Goal: Complete application form

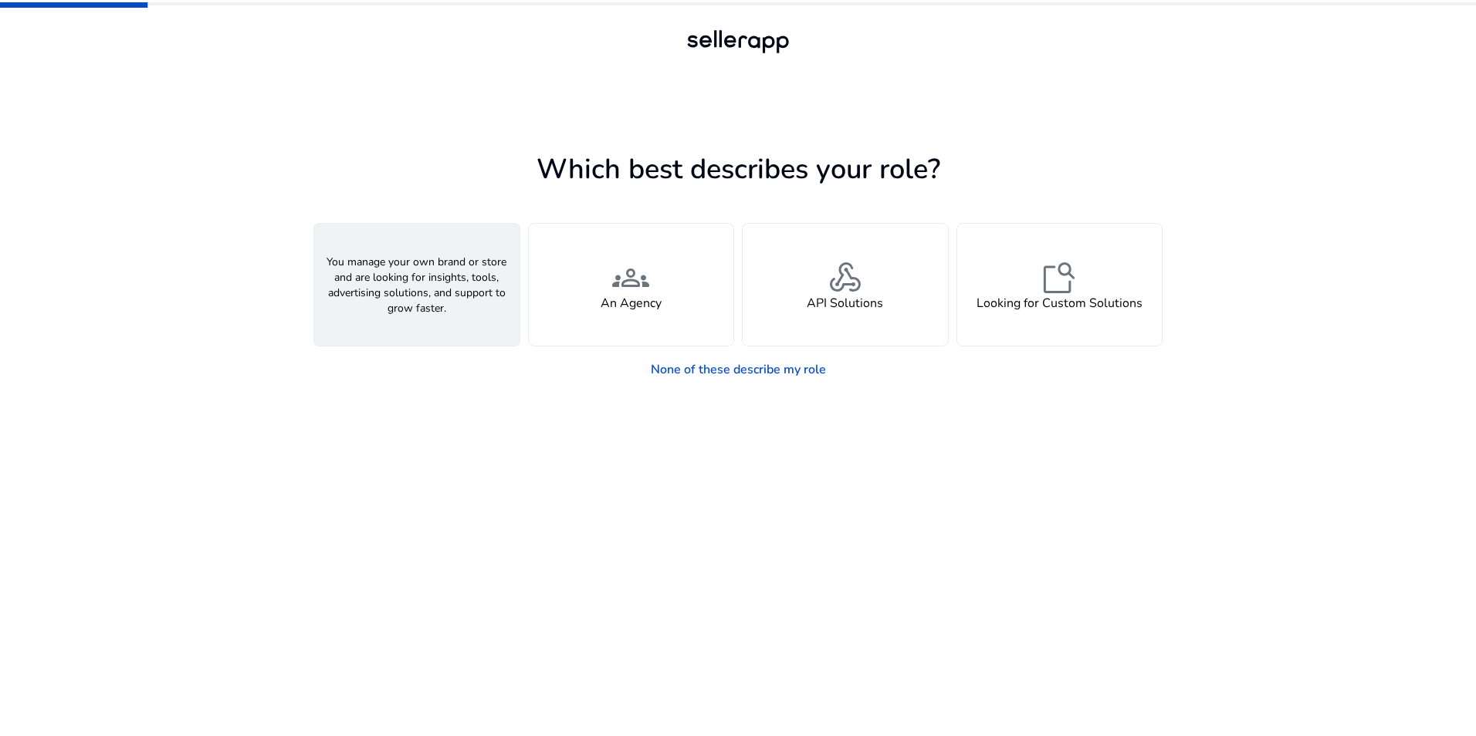
click at [484, 293] on div "person A Seller" at bounding box center [416, 285] width 205 height 122
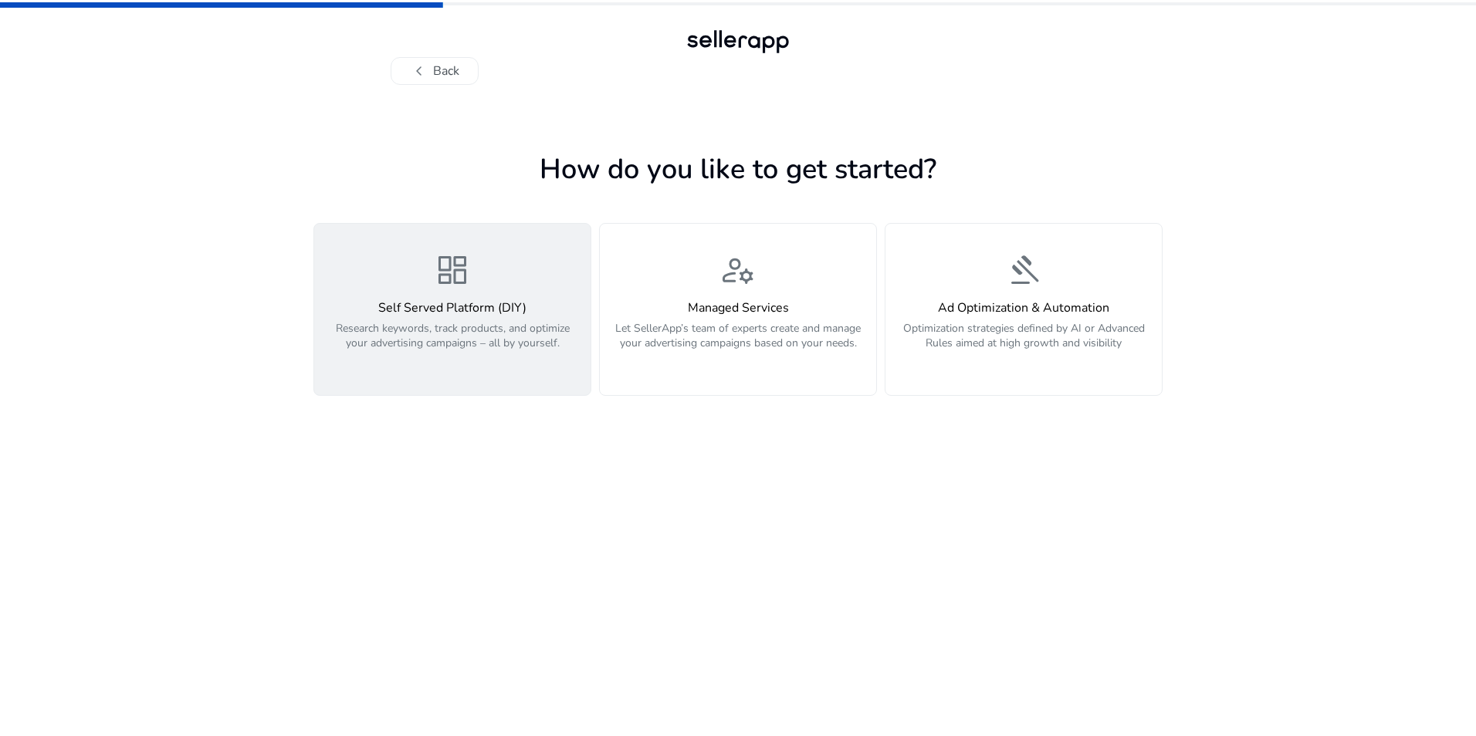
click at [478, 335] on p "Research keywords, track products, and optimize your advertising campaigns – al…" at bounding box center [452, 344] width 258 height 46
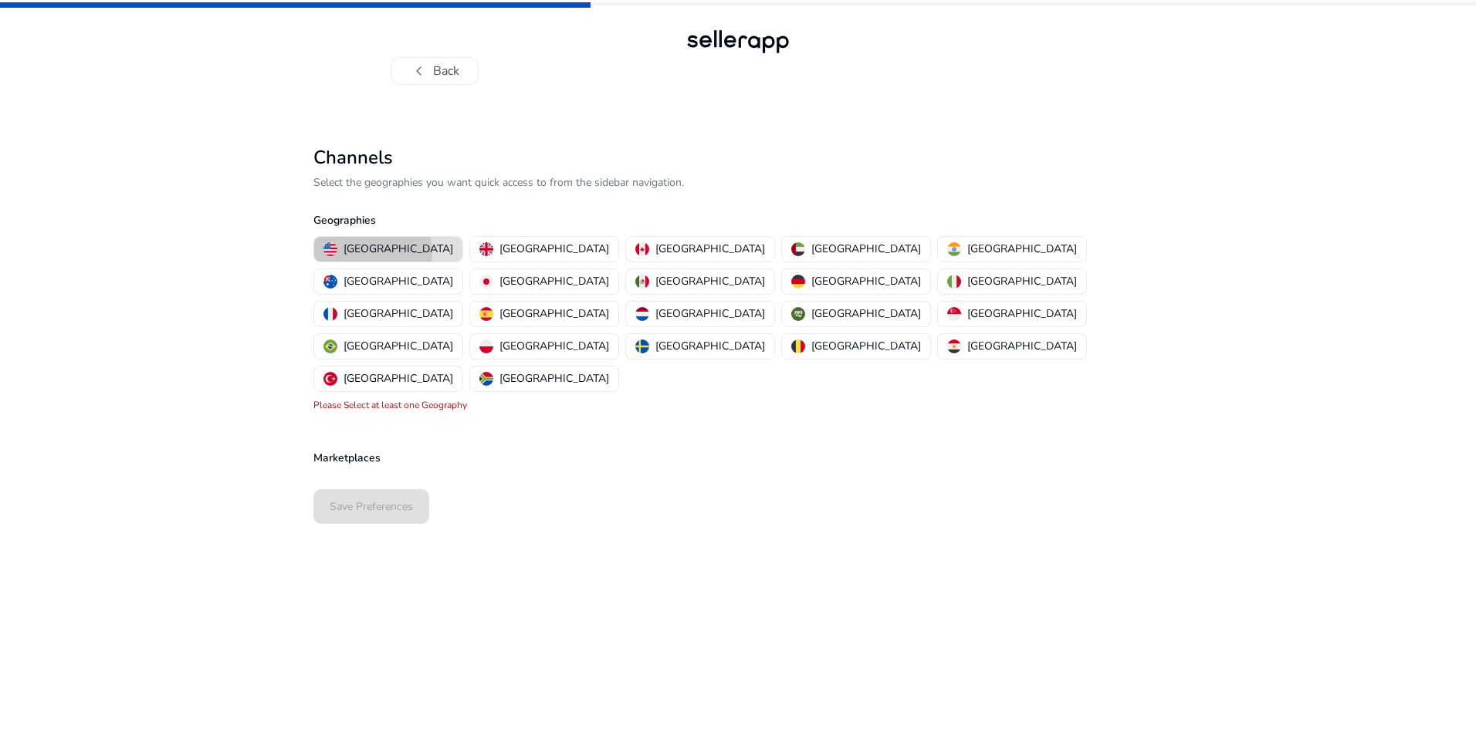
click at [372, 252] on p "[GEOGRAPHIC_DATA]" at bounding box center [398, 249] width 110 height 16
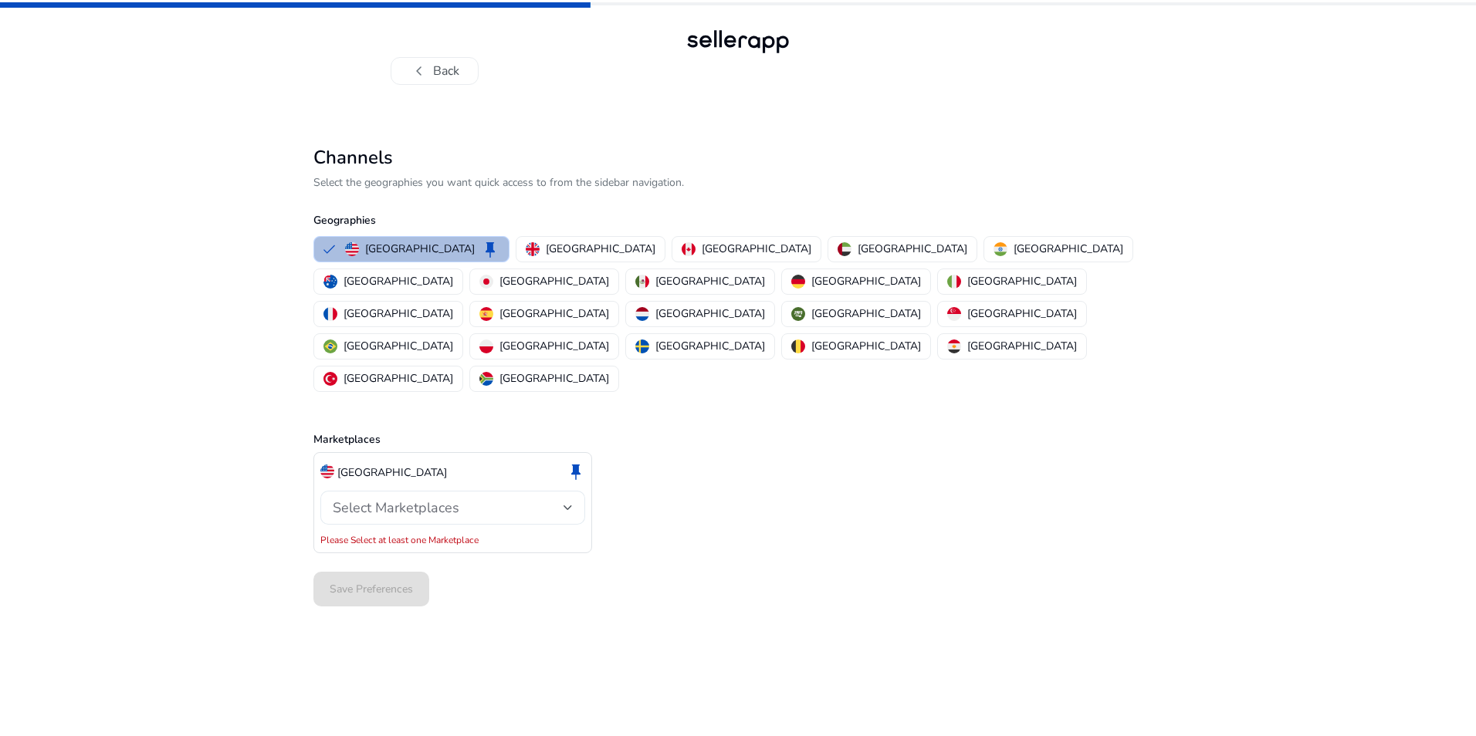
click at [453, 499] on span "Select Marketplaces" at bounding box center [396, 508] width 127 height 19
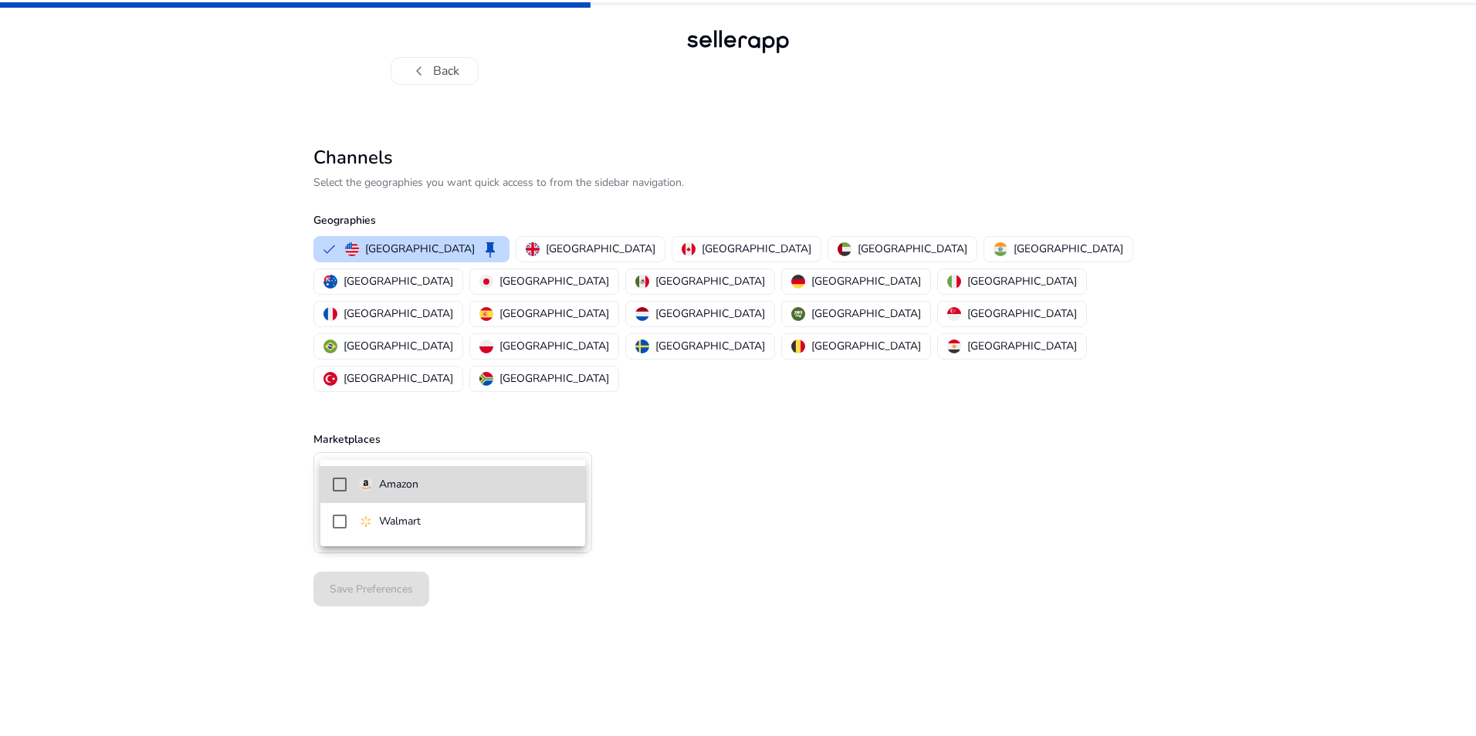
click at [428, 486] on span "Amazon" at bounding box center [466, 484] width 214 height 17
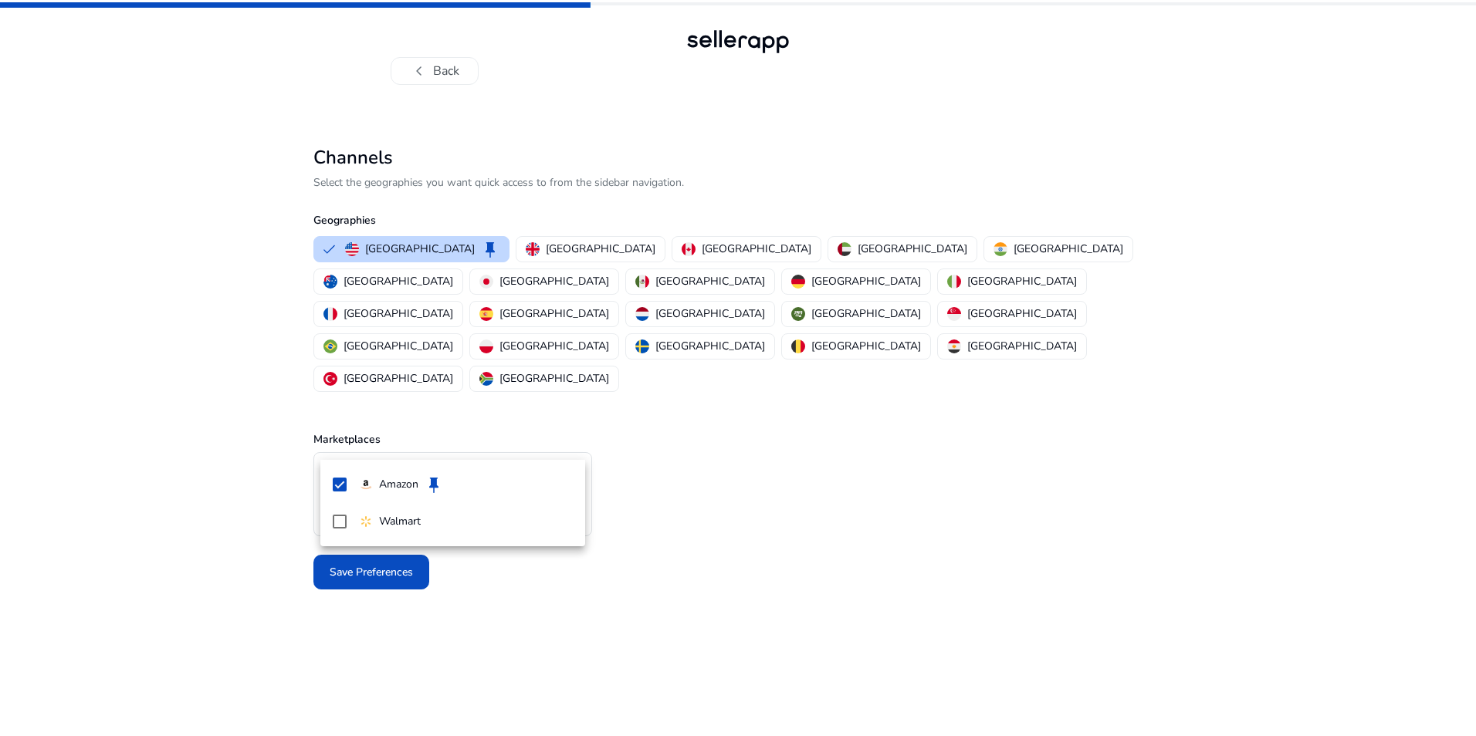
click at [707, 539] on div at bounding box center [738, 368] width 1476 height 736
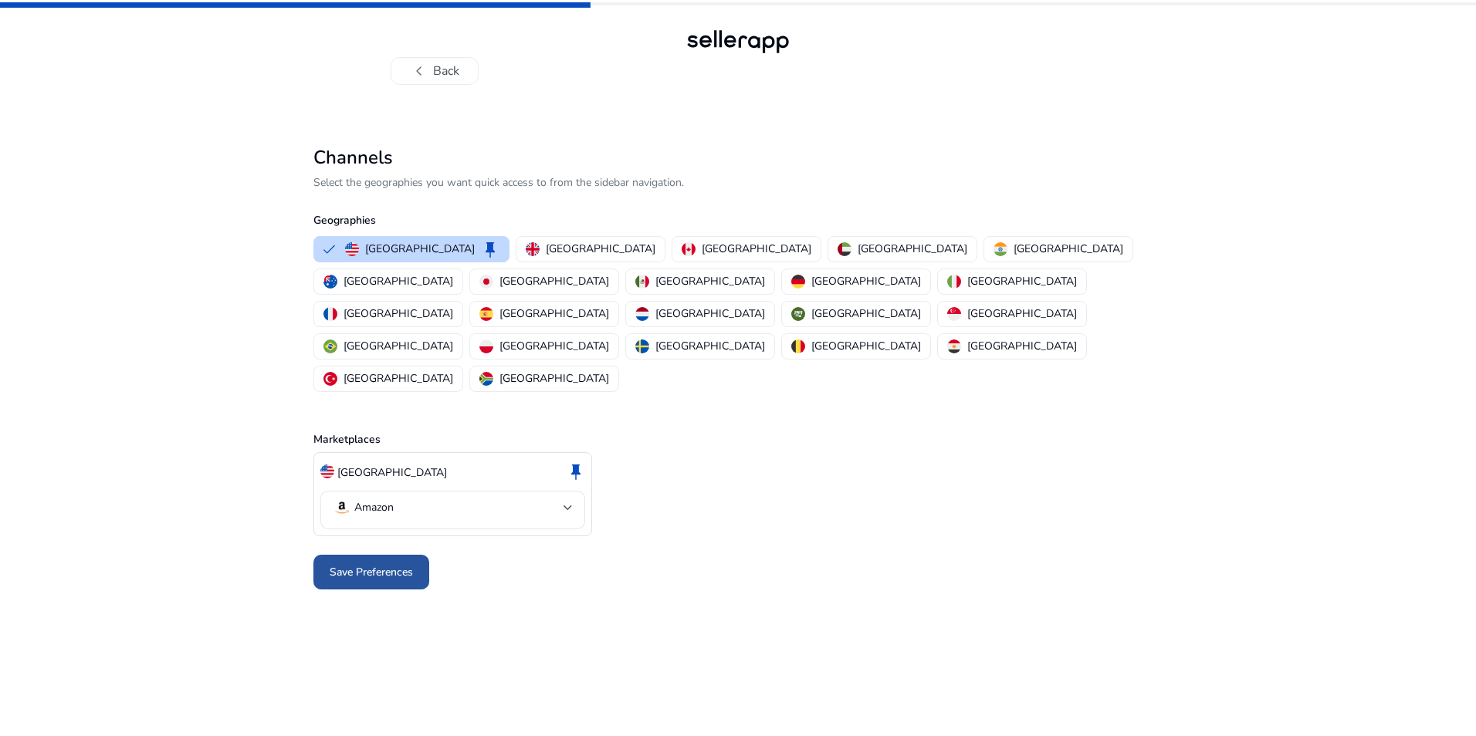
click at [380, 564] on span "Save Preferences" at bounding box center [371, 572] width 83 height 16
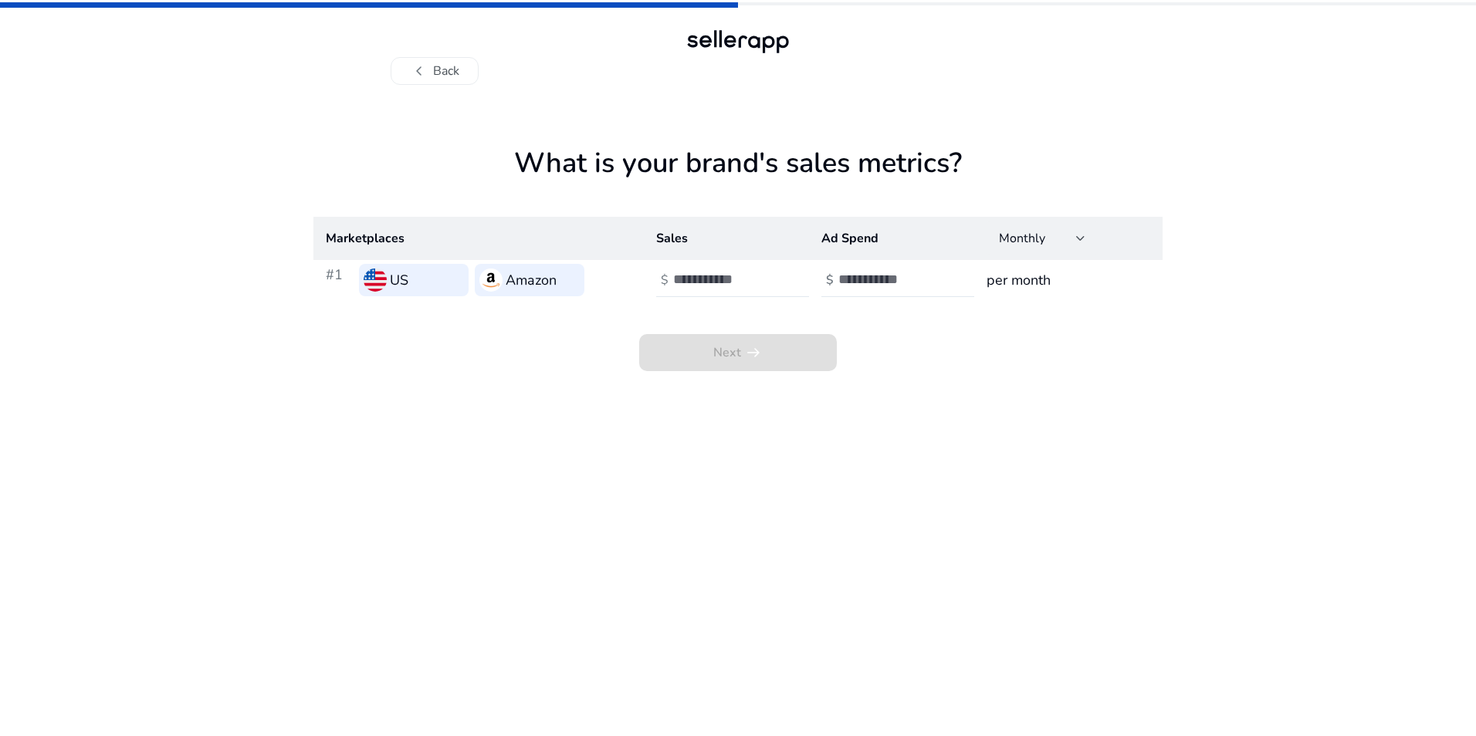
scroll to position [2, 0]
click at [445, 65] on button "chevron_left Back" at bounding box center [435, 71] width 88 height 28
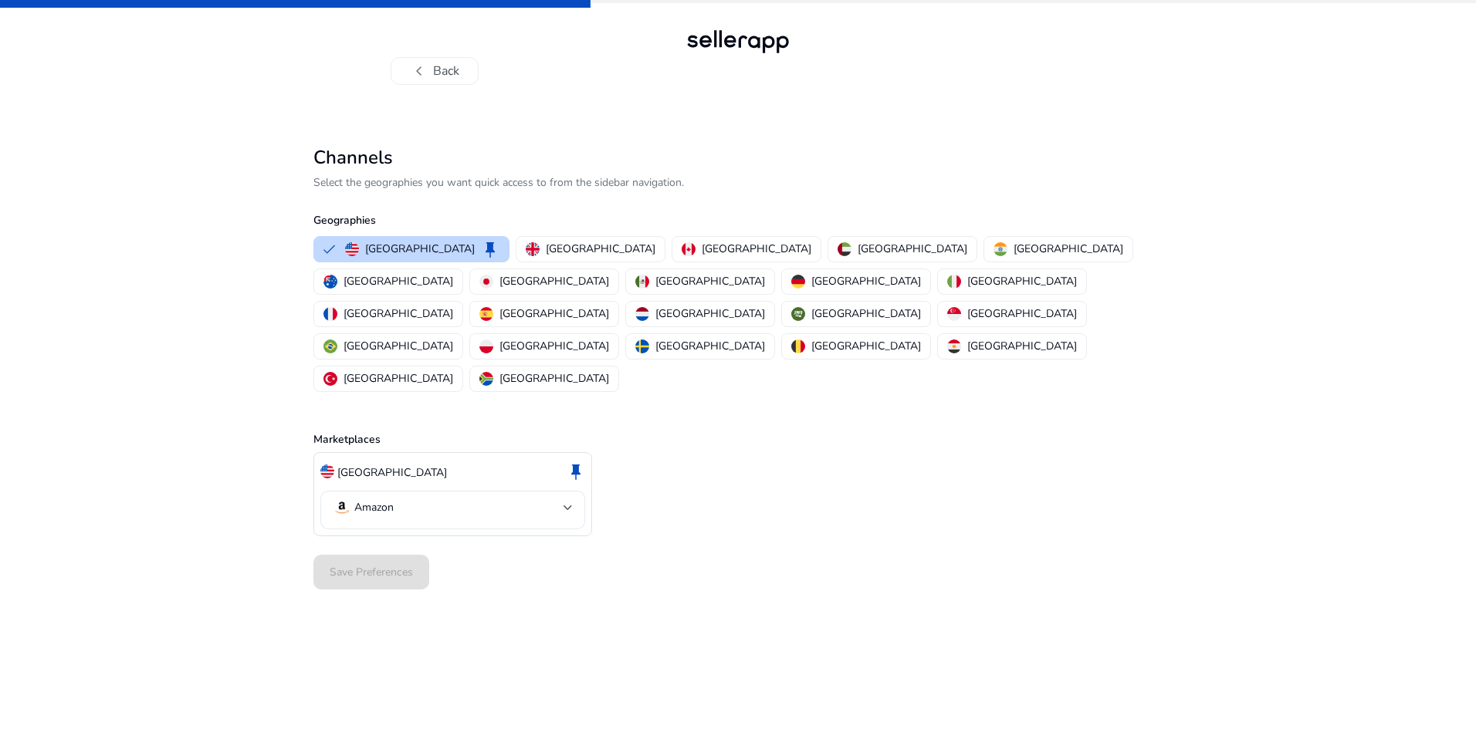
click at [395, 499] on mat-select-trigger "Amazon" at bounding box center [448, 508] width 231 height 19
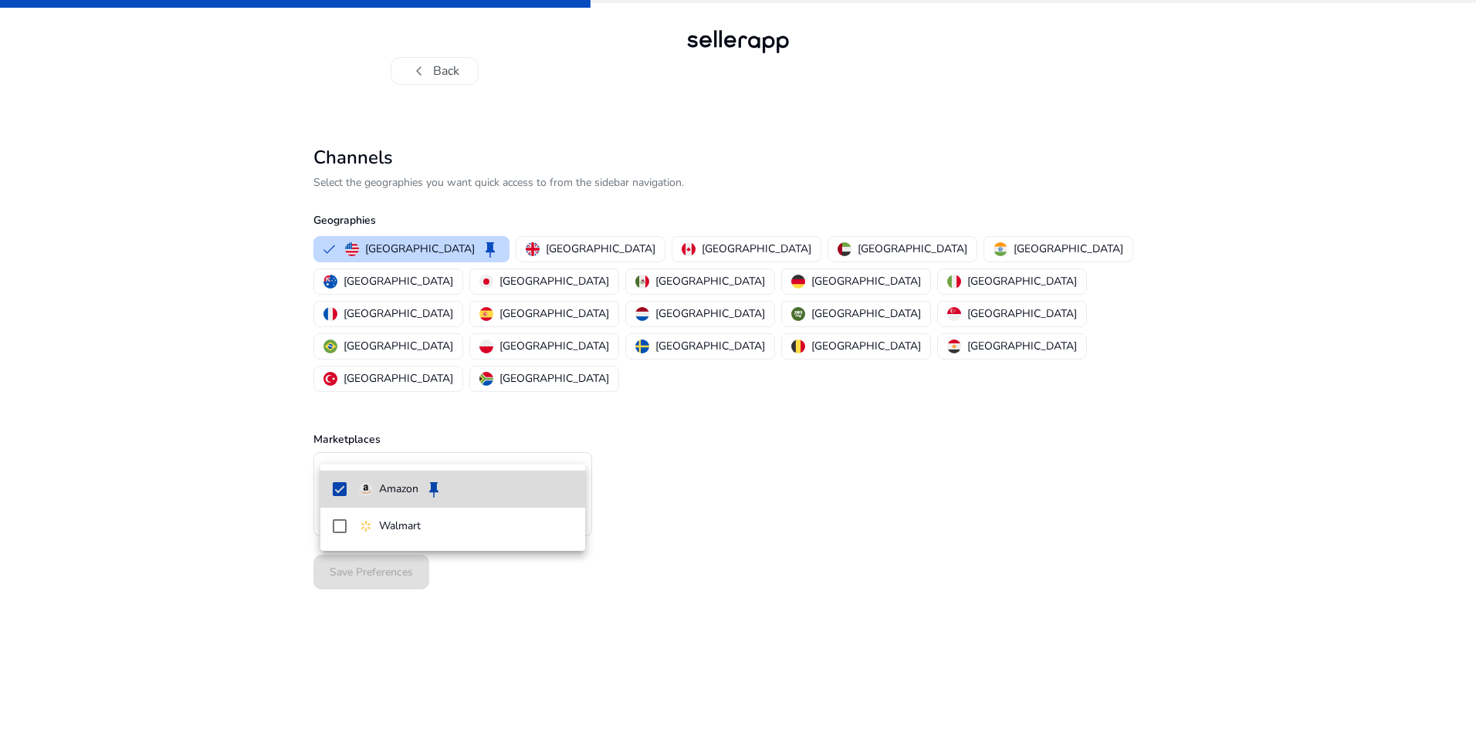
click at [398, 492] on p "Amazon" at bounding box center [398, 489] width 39 height 17
click at [343, 492] on mat-pseudo-checkbox at bounding box center [340, 489] width 14 height 14
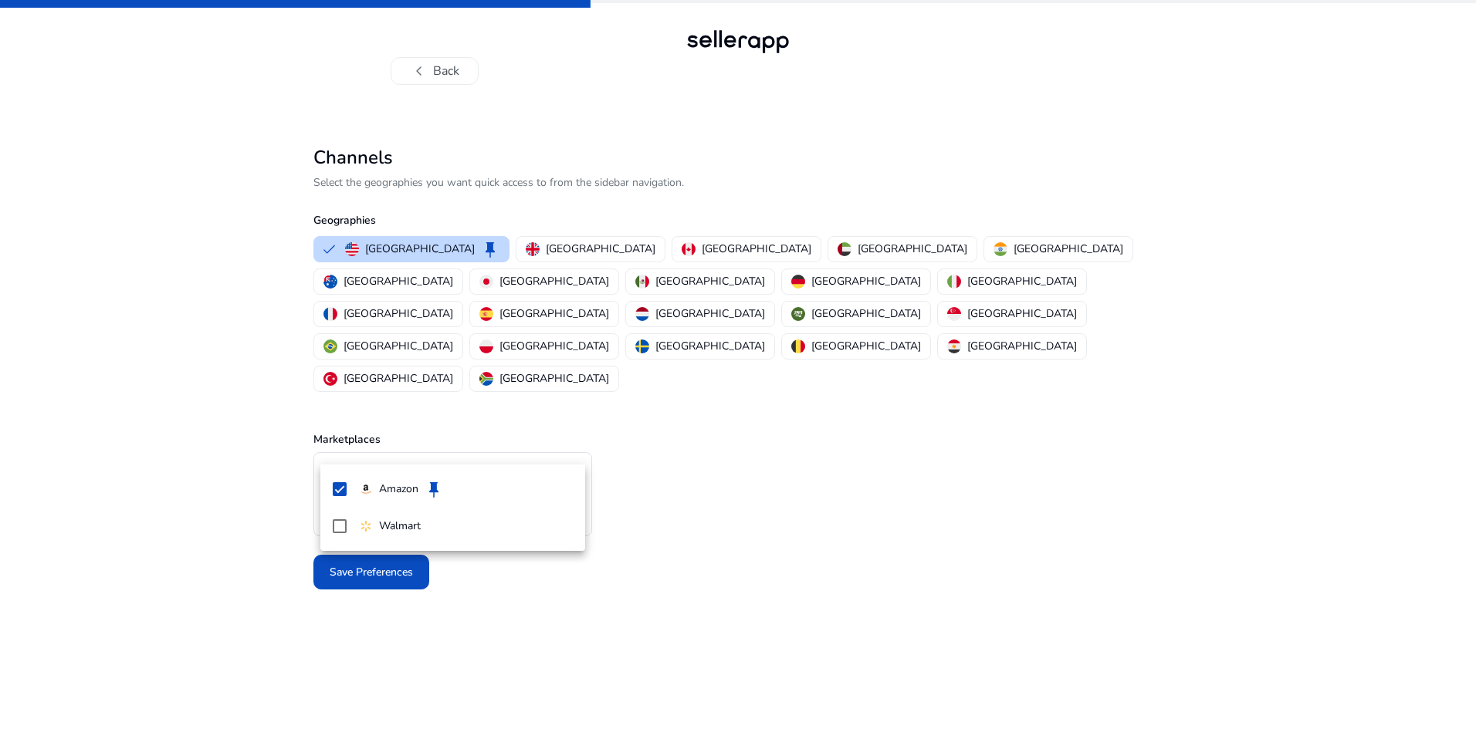
click at [355, 604] on div at bounding box center [738, 368] width 1476 height 736
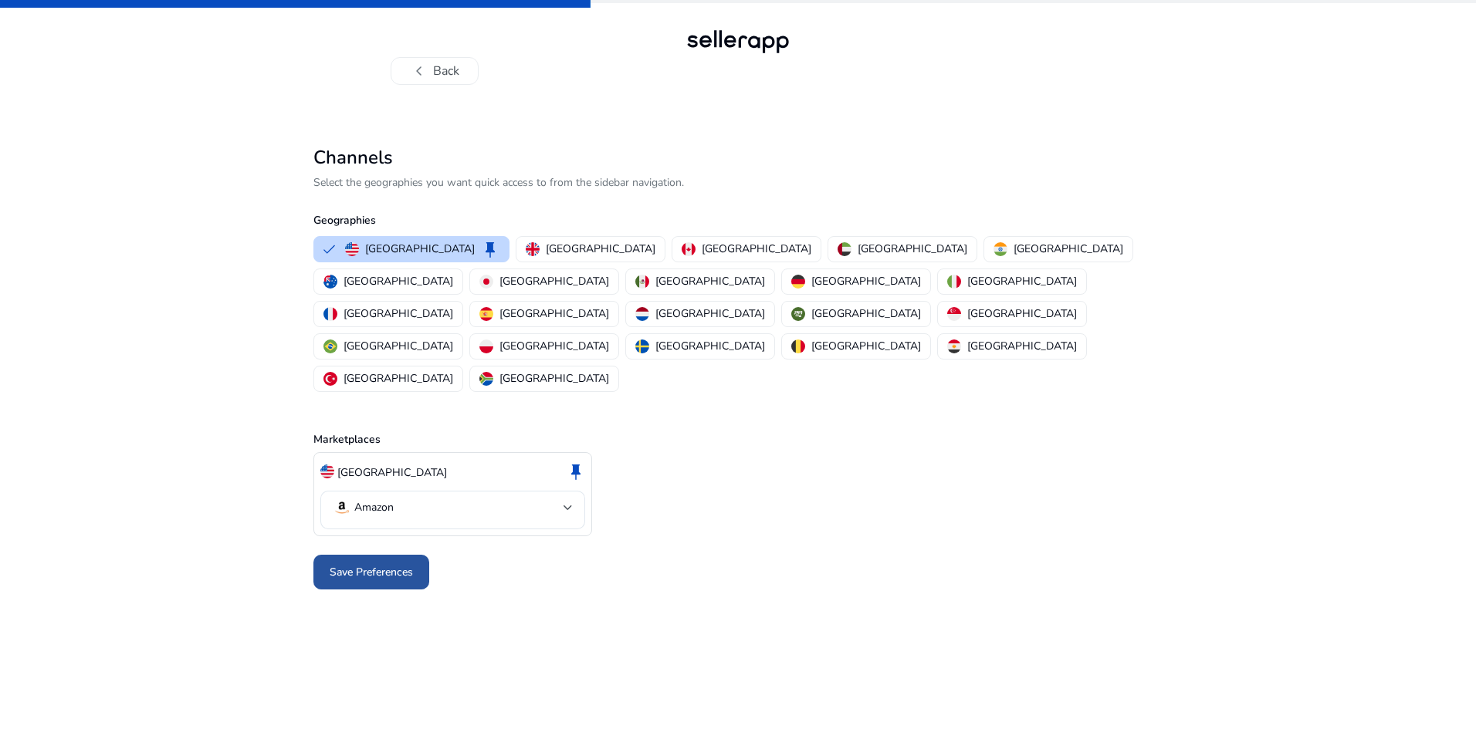
click at [337, 554] on span at bounding box center [371, 572] width 116 height 37
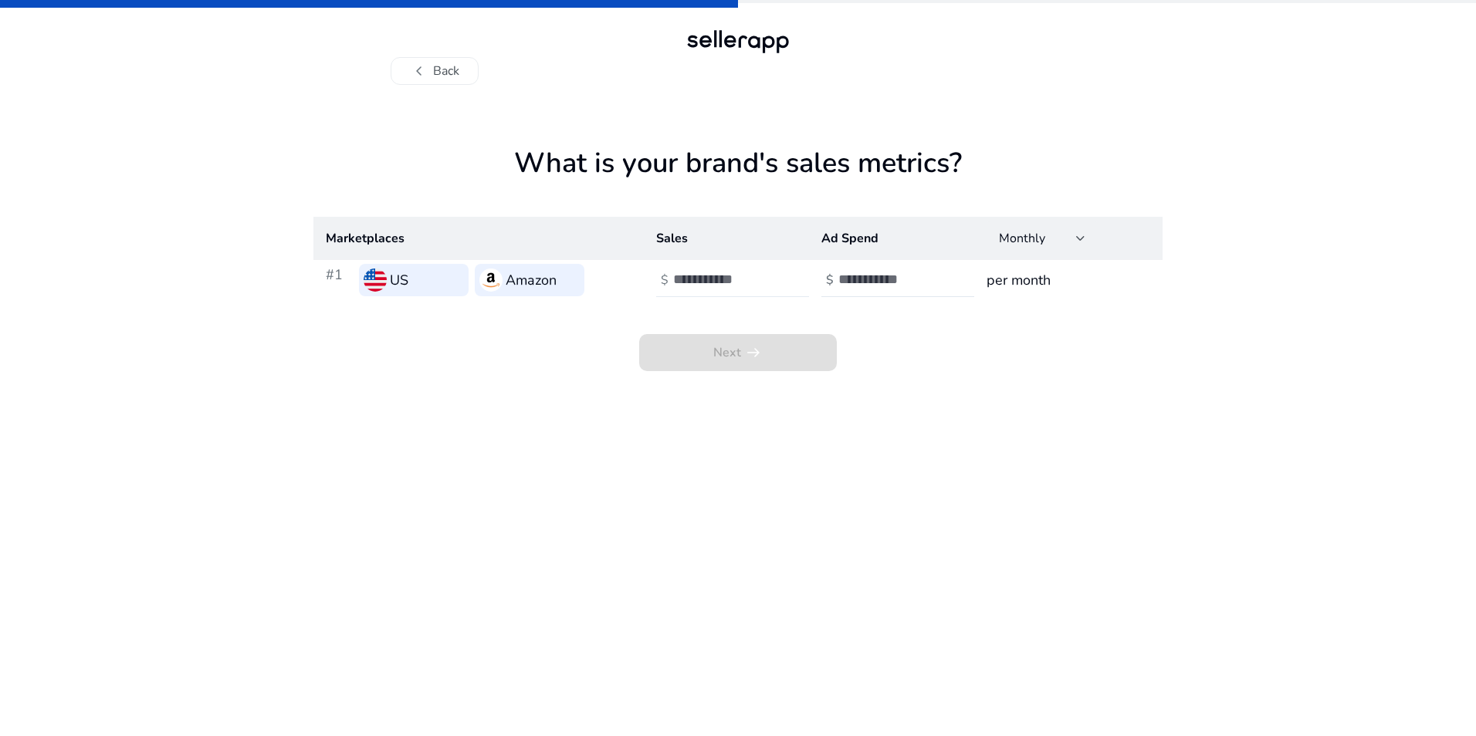
click at [761, 269] on div at bounding box center [742, 280] width 139 height 34
click at [748, 279] on input "number" at bounding box center [725, 279] width 104 height 17
click at [631, 303] on div "Next arrow_right_alt" at bounding box center [737, 335] width 849 height 71
click at [719, 280] on input "number" at bounding box center [725, 279] width 104 height 17
type input "**"
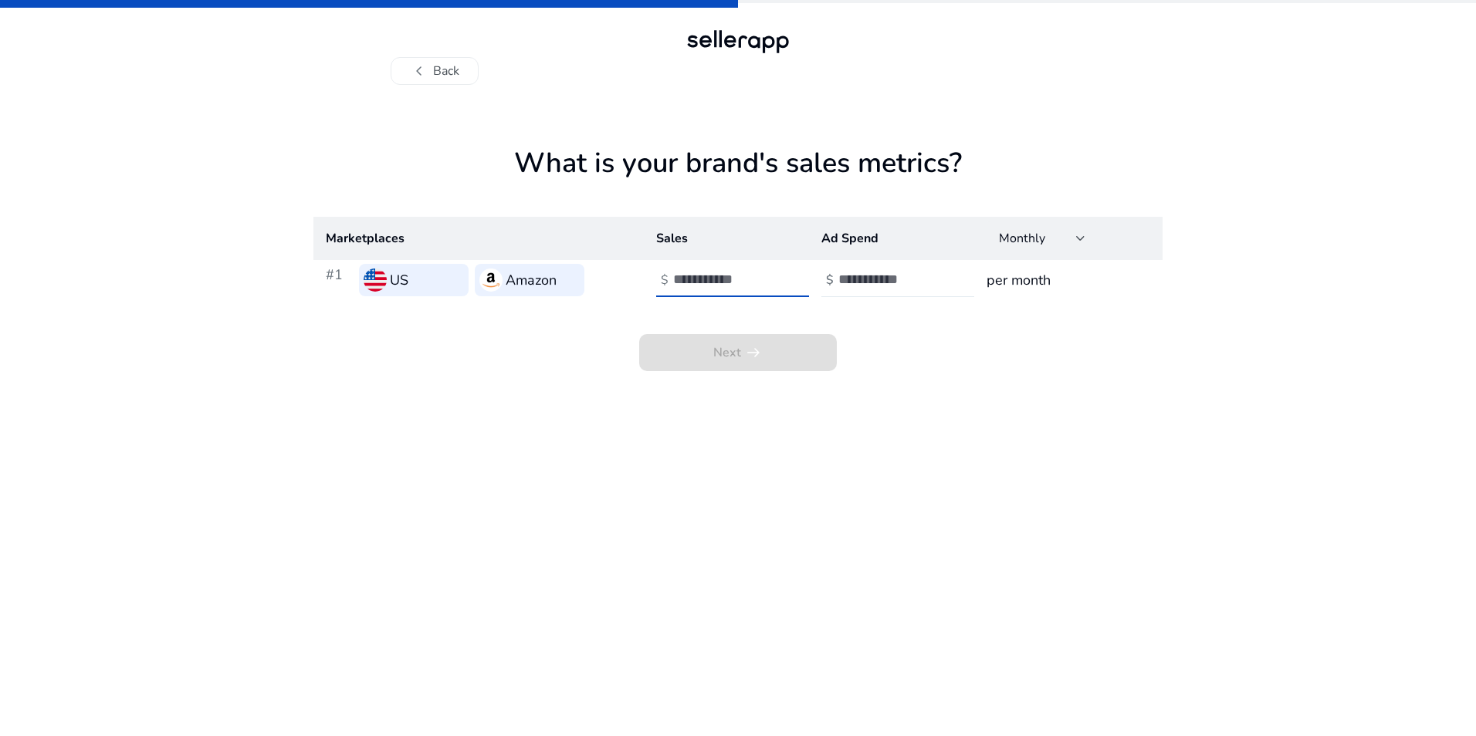
click at [861, 276] on input "number" at bounding box center [890, 279] width 104 height 17
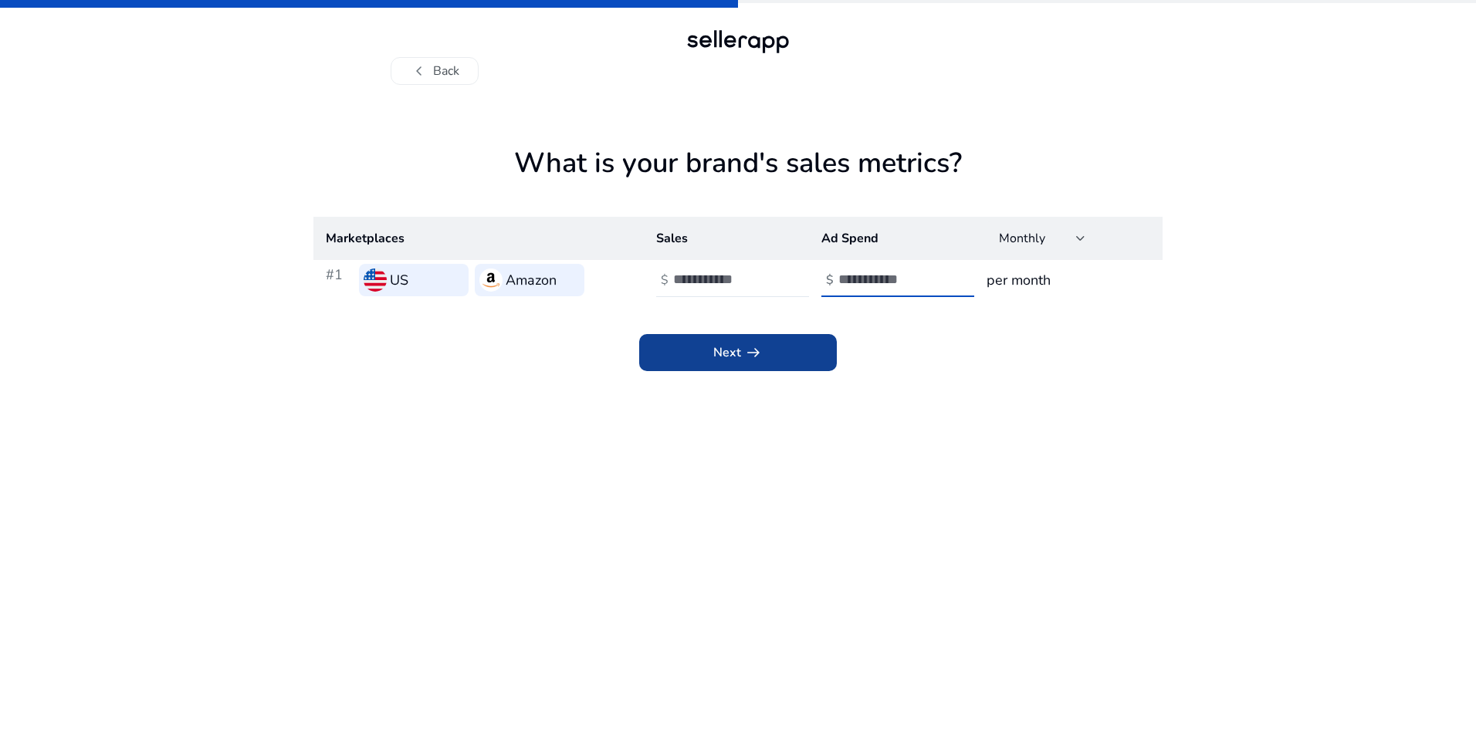
type input "**"
click at [749, 357] on span "arrow_right_alt" at bounding box center [753, 352] width 19 height 19
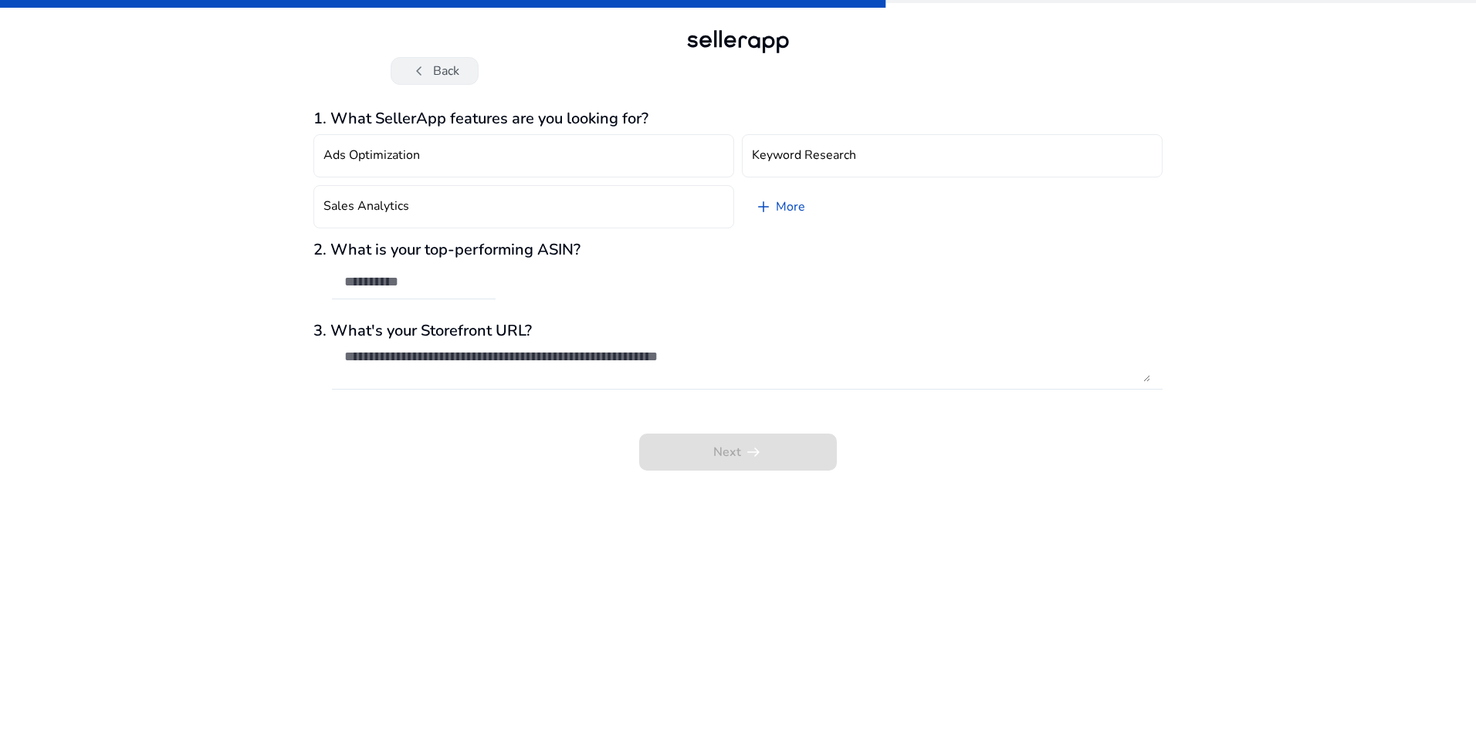
click at [416, 84] on button "chevron_left Back" at bounding box center [435, 71] width 88 height 28
